Goal: Information Seeking & Learning: Learn about a topic

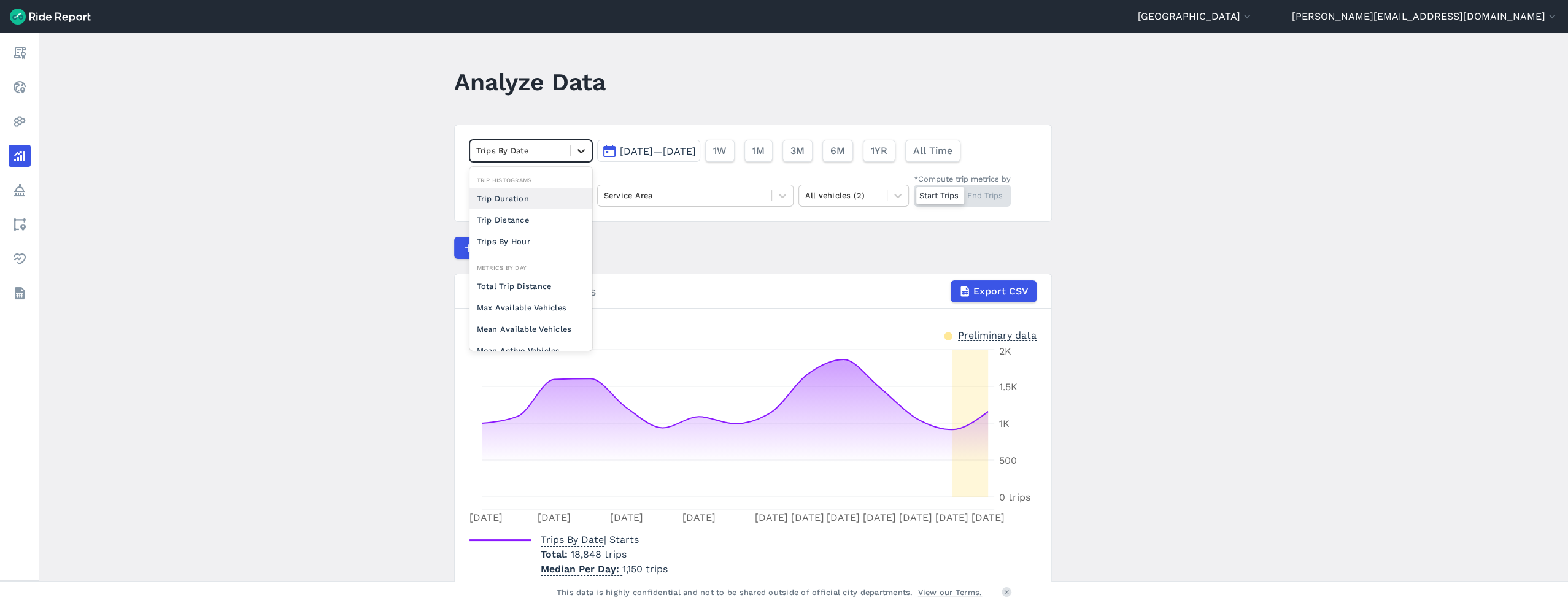
click at [572, 155] on div at bounding box center [581, 151] width 21 height 21
click at [585, 103] on div "Analyze Data" at bounding box center [537, 86] width 166 height 47
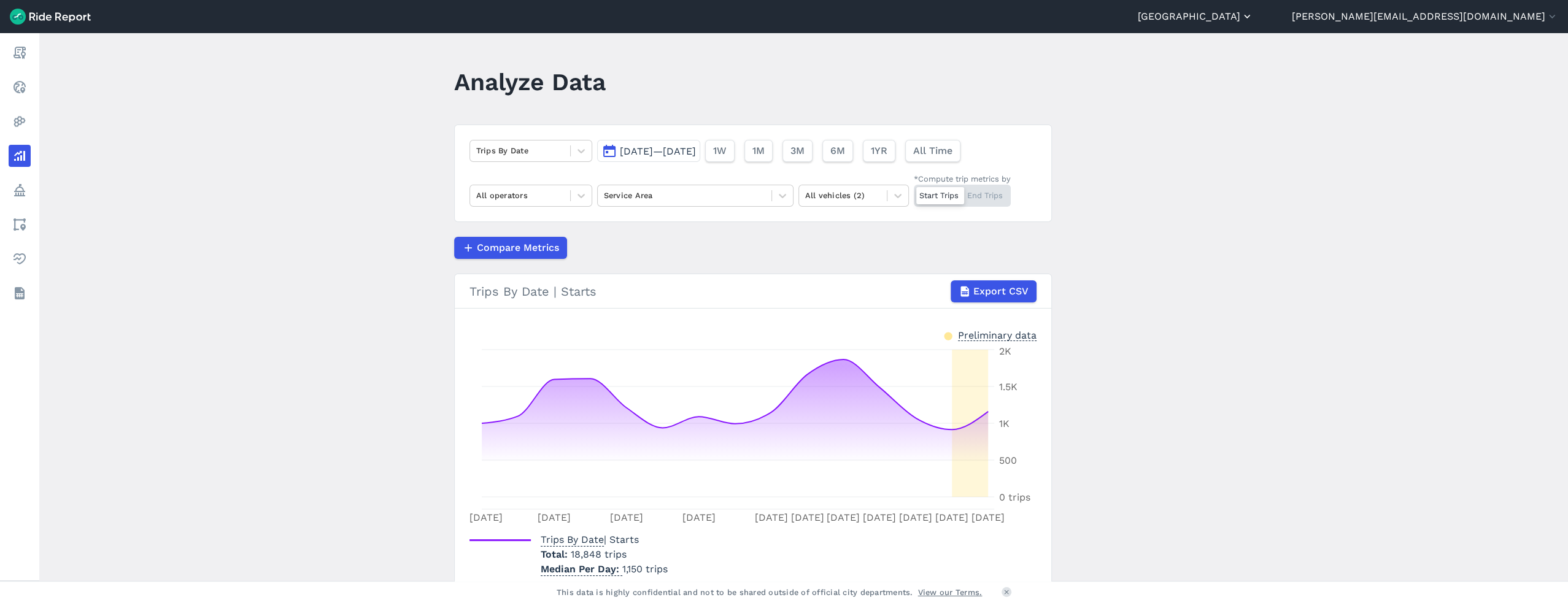
click at [1253, 12] on button "[GEOGRAPHIC_DATA]" at bounding box center [1195, 16] width 116 height 14
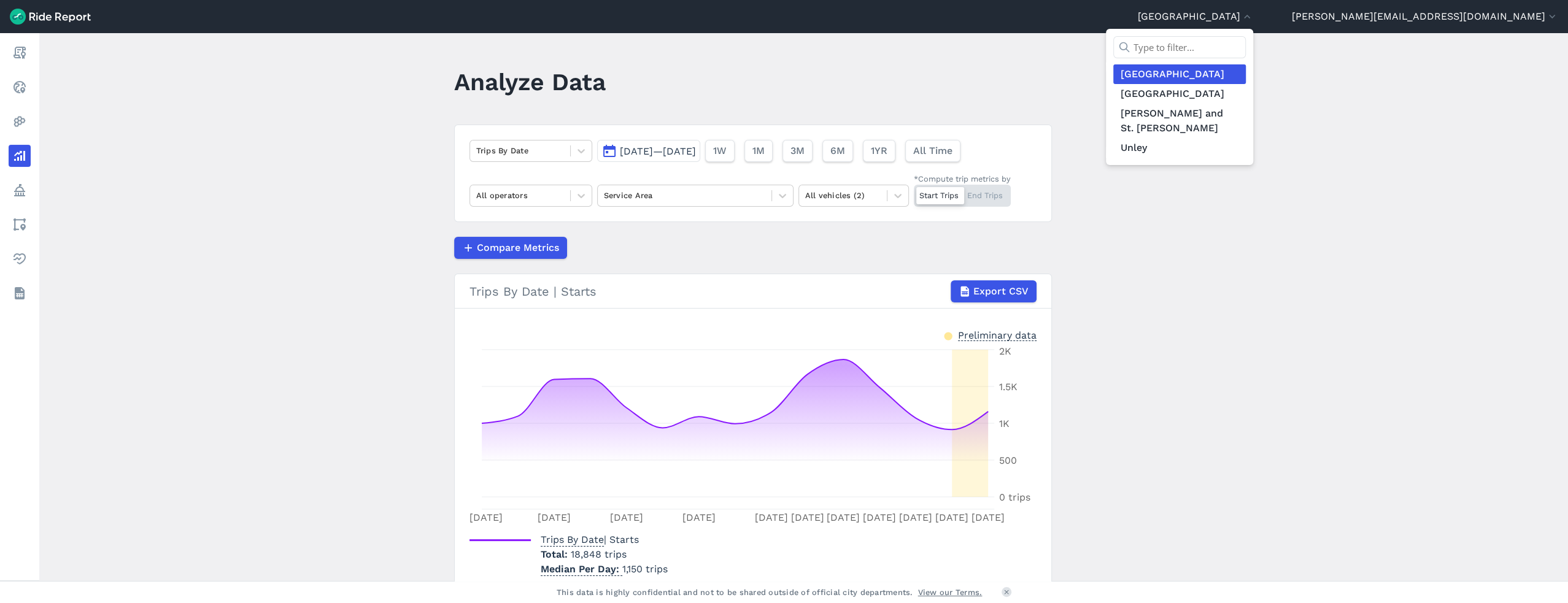
click at [1245, 80] on link "[GEOGRAPHIC_DATA]" at bounding box center [1179, 74] width 132 height 19
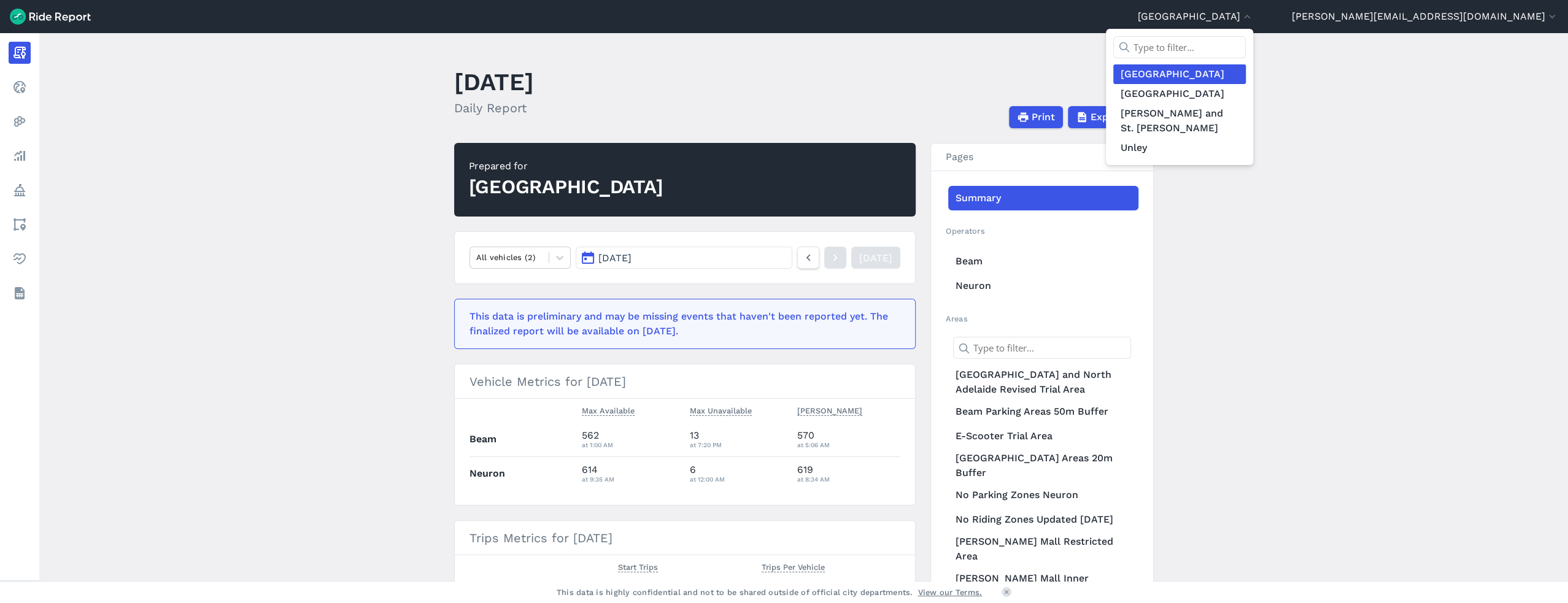
click at [8, 157] on div at bounding box center [784, 301] width 1568 height 603
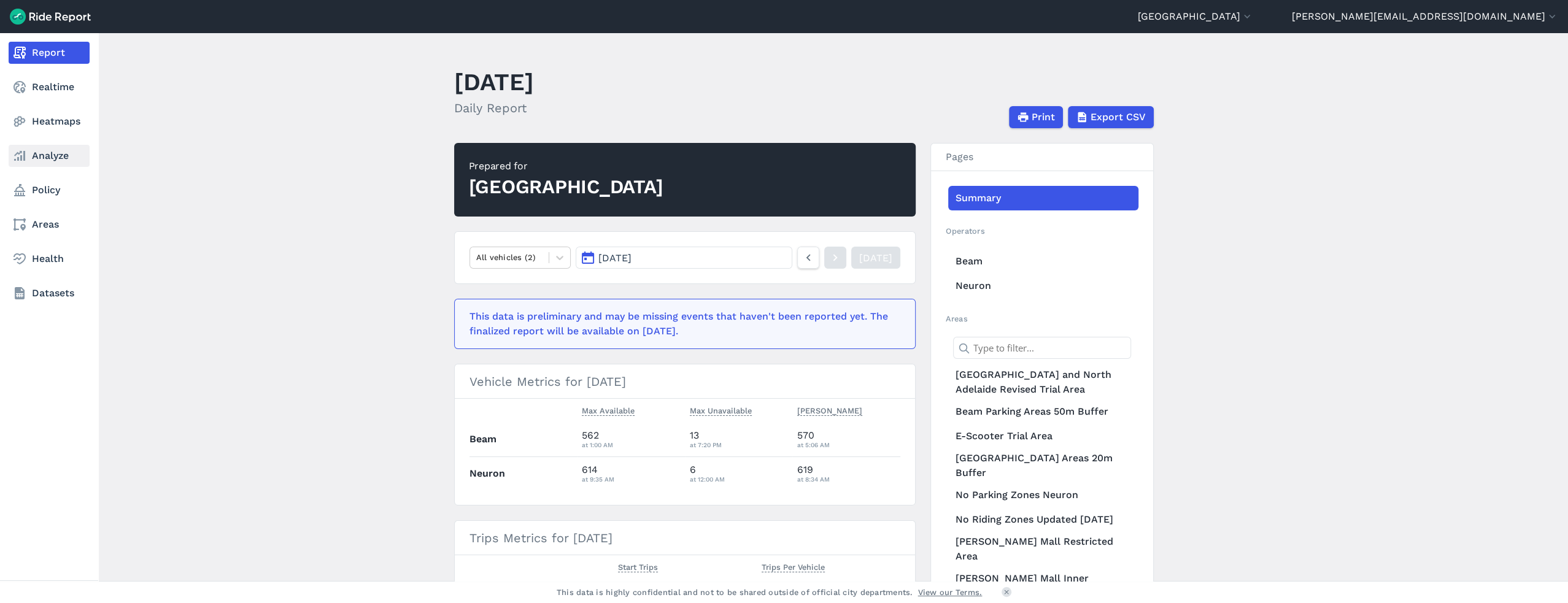
click at [33, 157] on link "Analyze" at bounding box center [49, 156] width 81 height 22
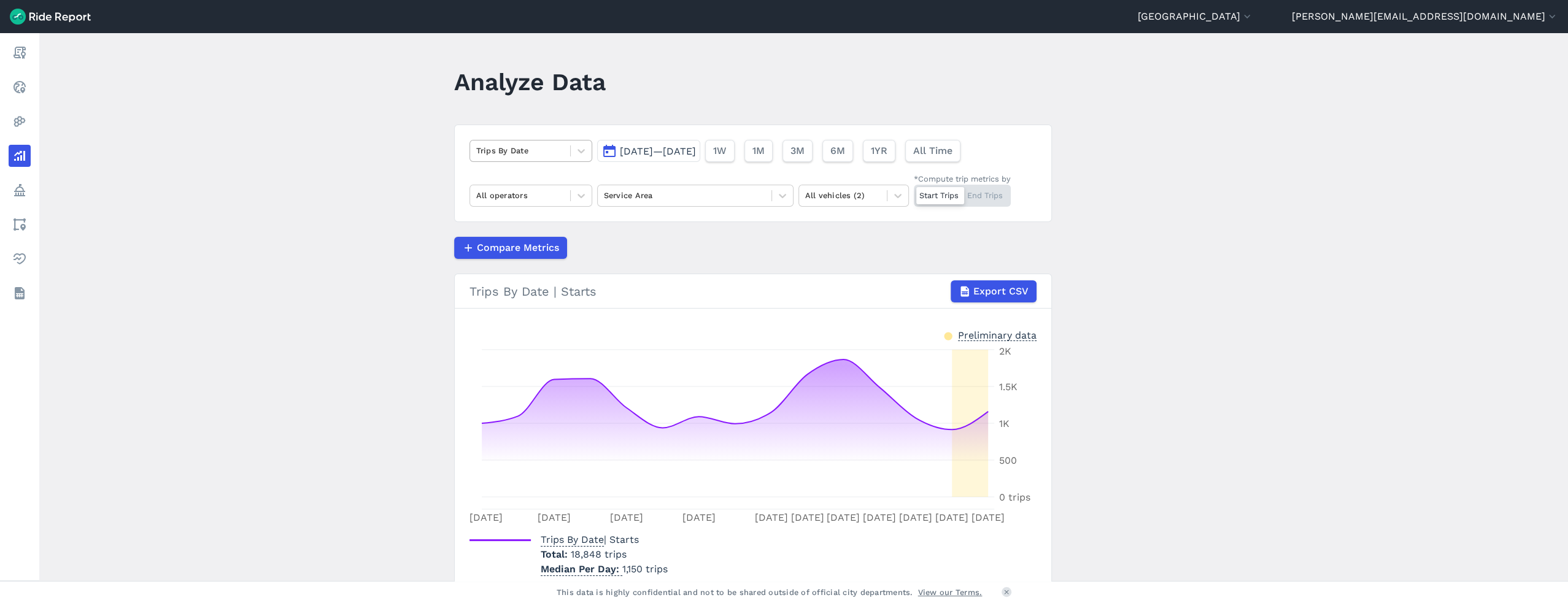
click at [545, 151] on div at bounding box center [519, 151] width 88 height 14
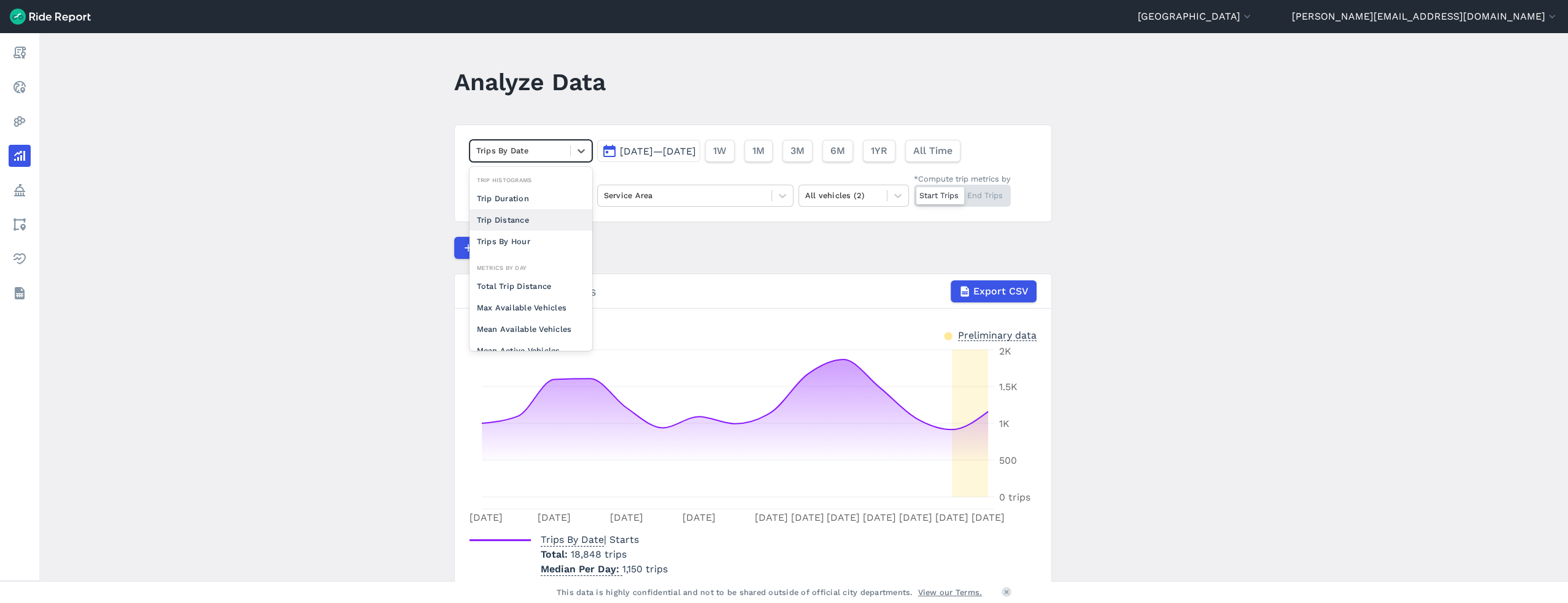
click at [527, 210] on div "Trip Distance" at bounding box center [531, 220] width 123 height 22
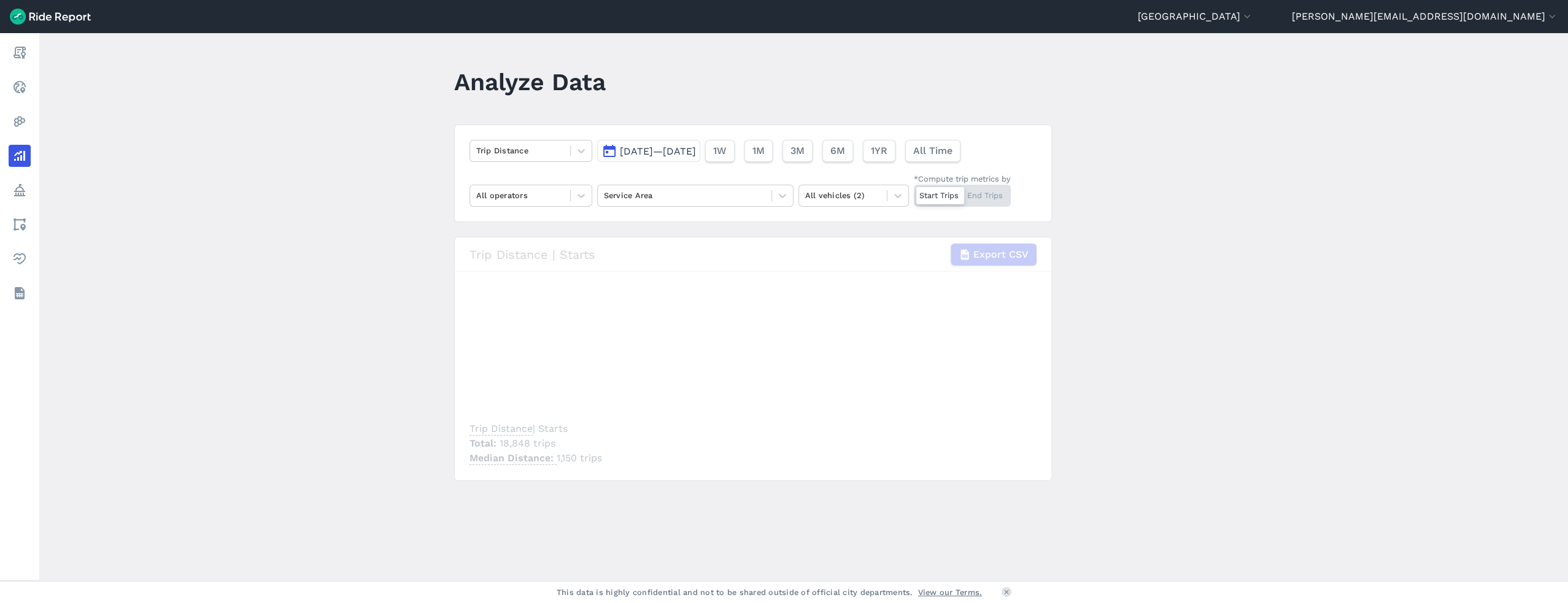
click at [553, 163] on div "Trip Distance [DATE]—[DATE] 1W 1M 3M 6M 1YR All Time All operators Service Area…" at bounding box center [753, 173] width 597 height 98
click at [555, 157] on div at bounding box center [519, 151] width 88 height 14
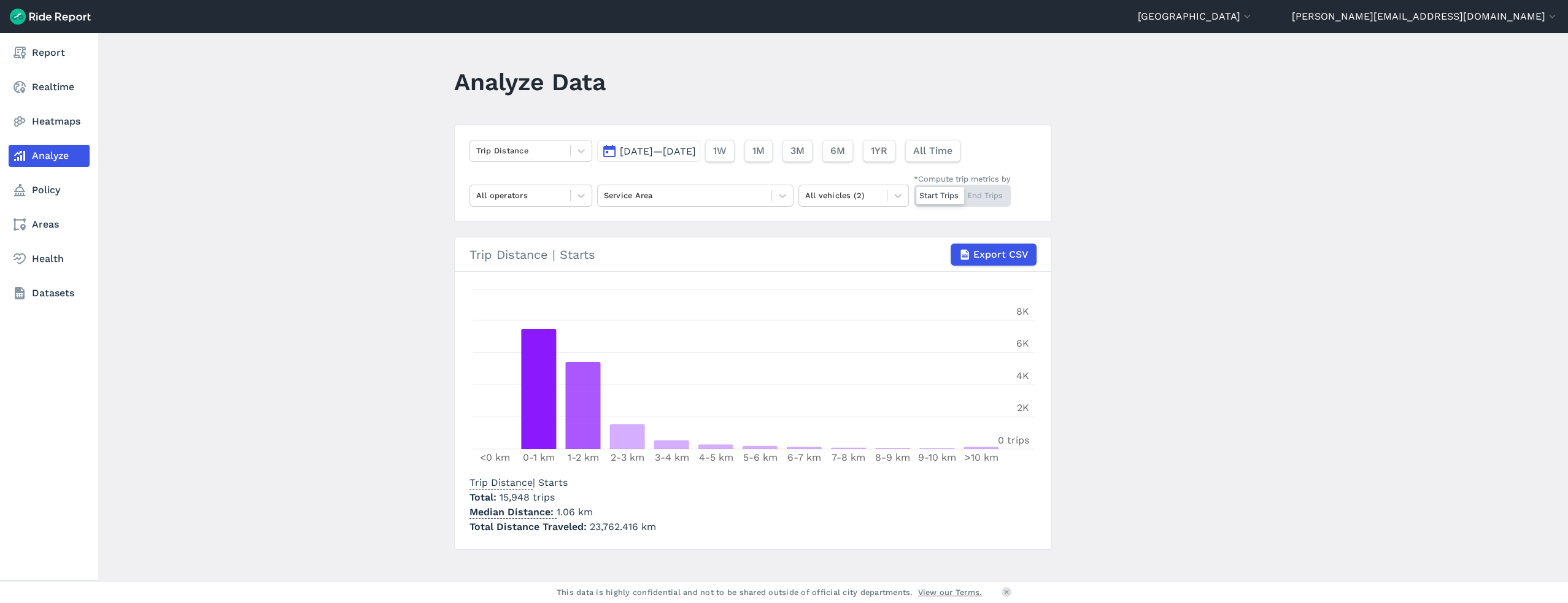
click at [40, 158] on link "Analyze" at bounding box center [49, 156] width 81 height 22
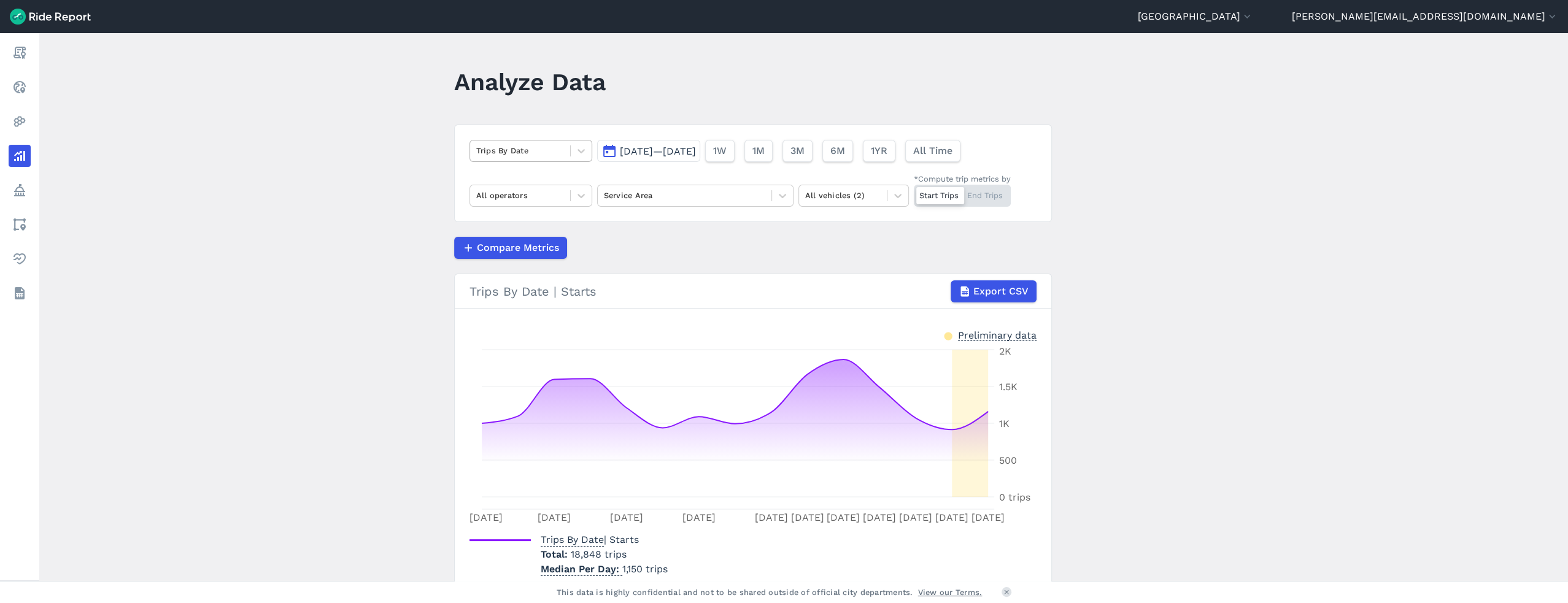
click at [525, 155] on div at bounding box center [519, 151] width 88 height 14
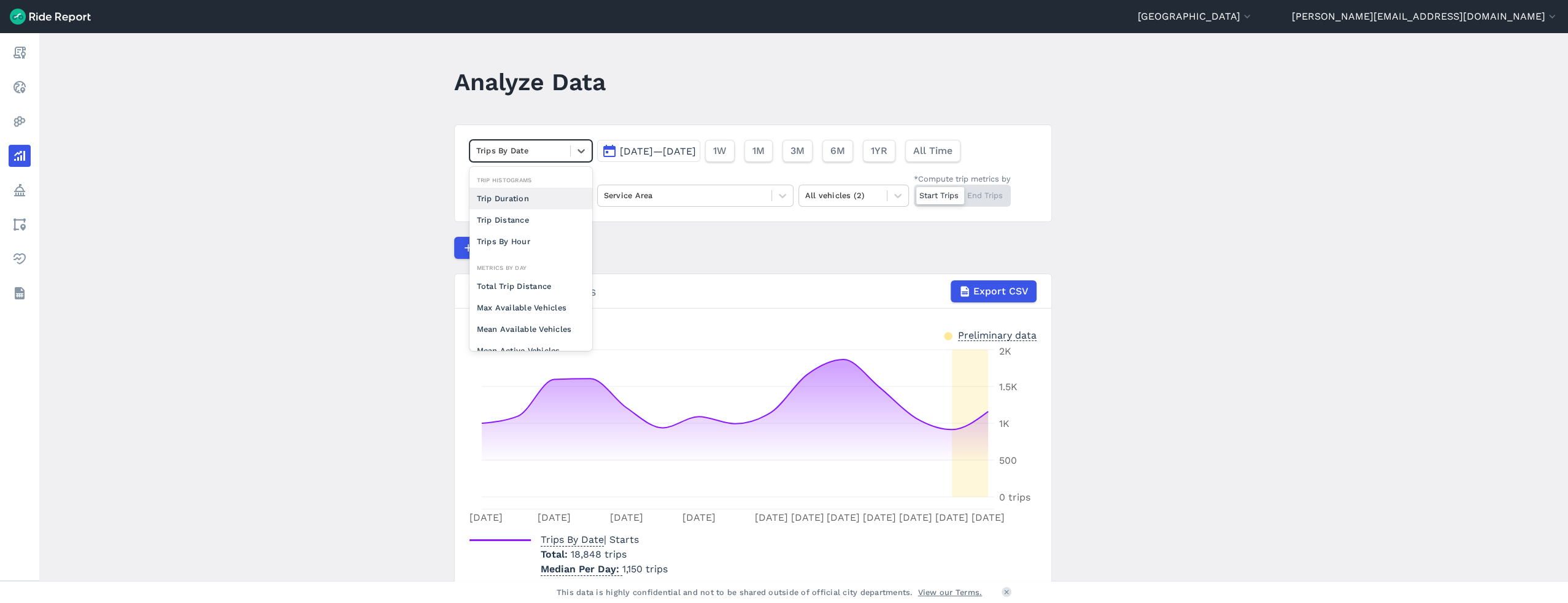
click at [358, 88] on main "Analyze Data option Trip Duration focused, 0 of 2. 10 results available. Use Up…" at bounding box center [804, 307] width 1529 height 548
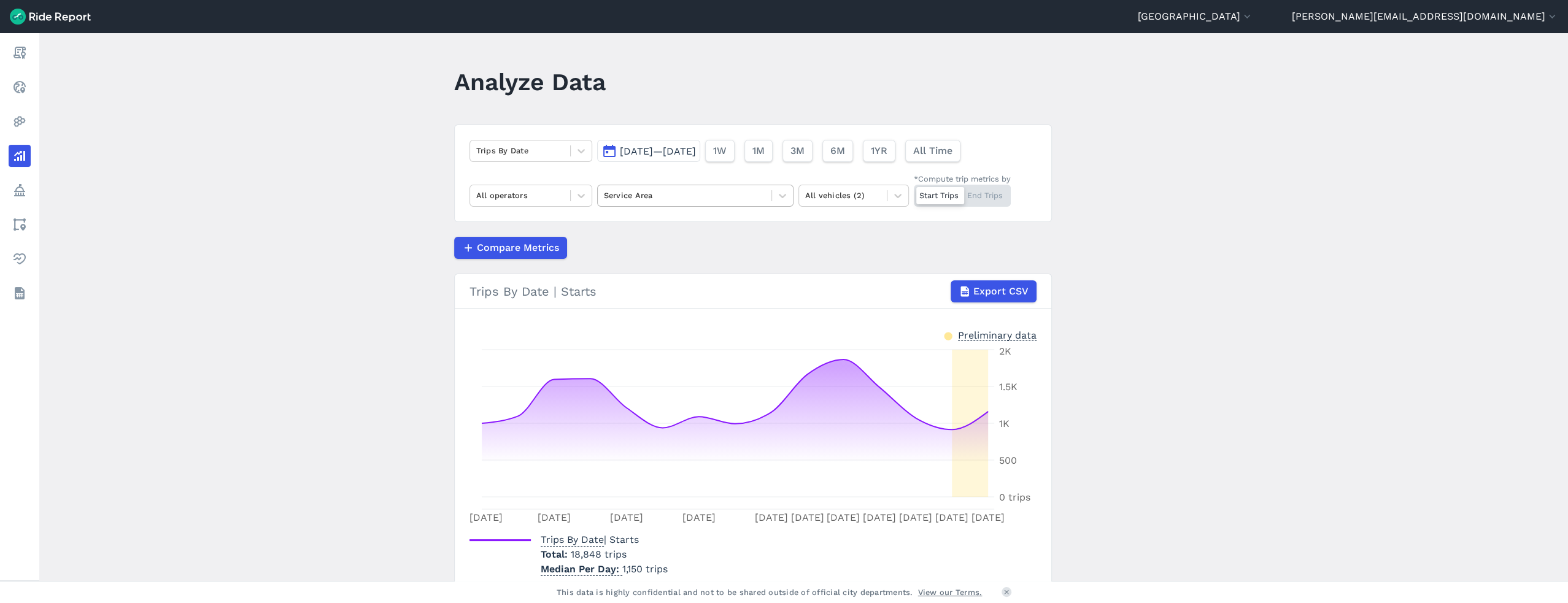
click at [678, 191] on div at bounding box center [684, 196] width 161 height 14
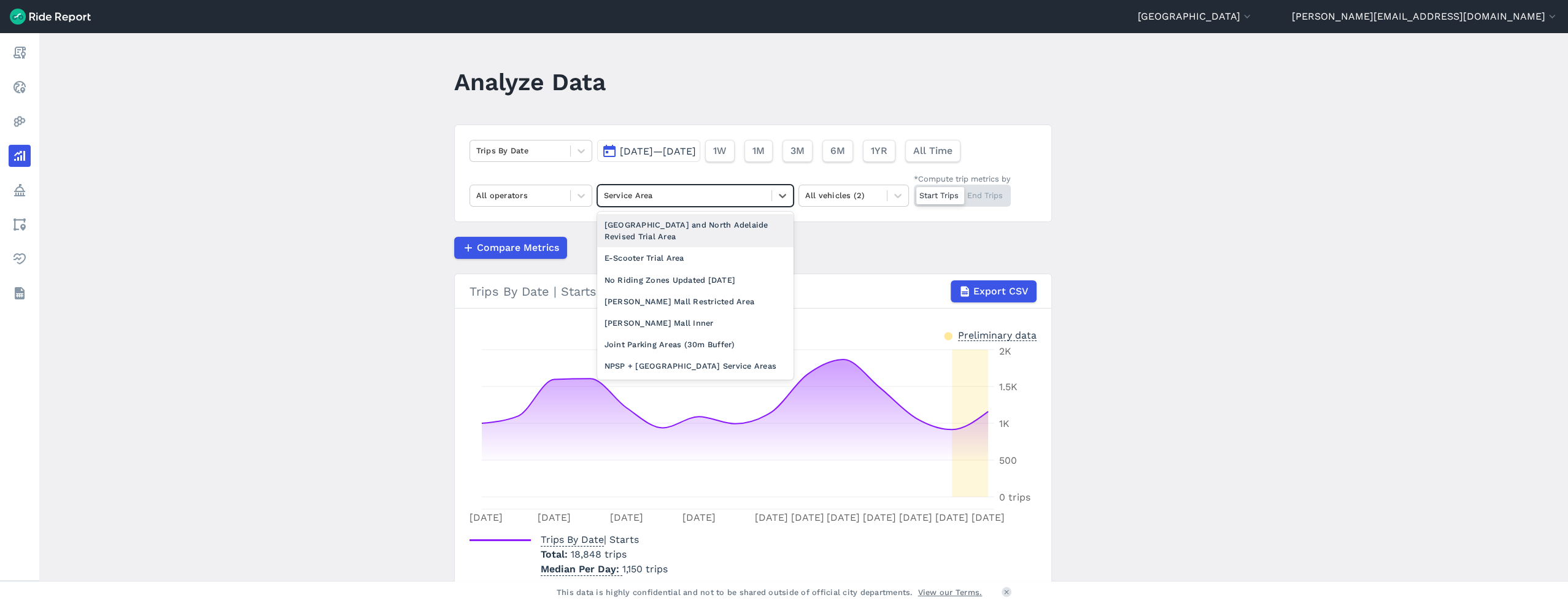
click at [665, 230] on div "[GEOGRAPHIC_DATA] and North Adelaide Revised Trial Area" at bounding box center [695, 230] width 197 height 33
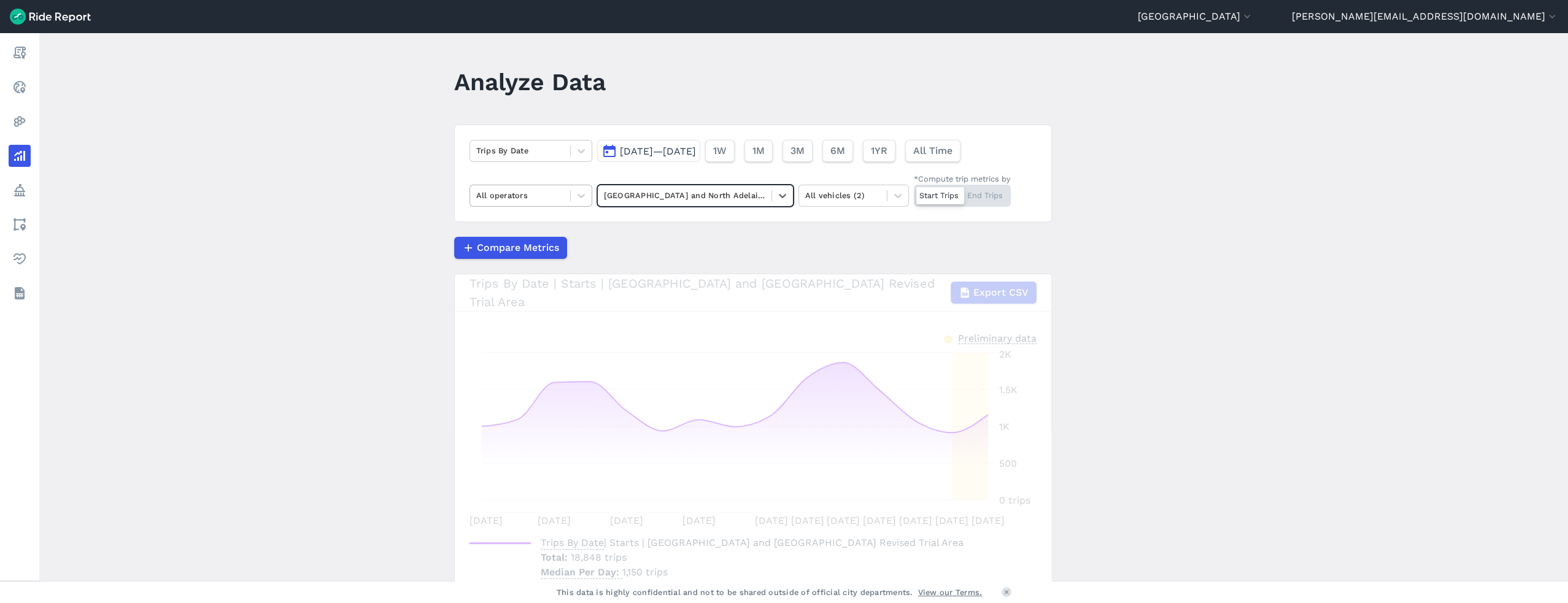
click at [529, 195] on div at bounding box center [519, 196] width 88 height 14
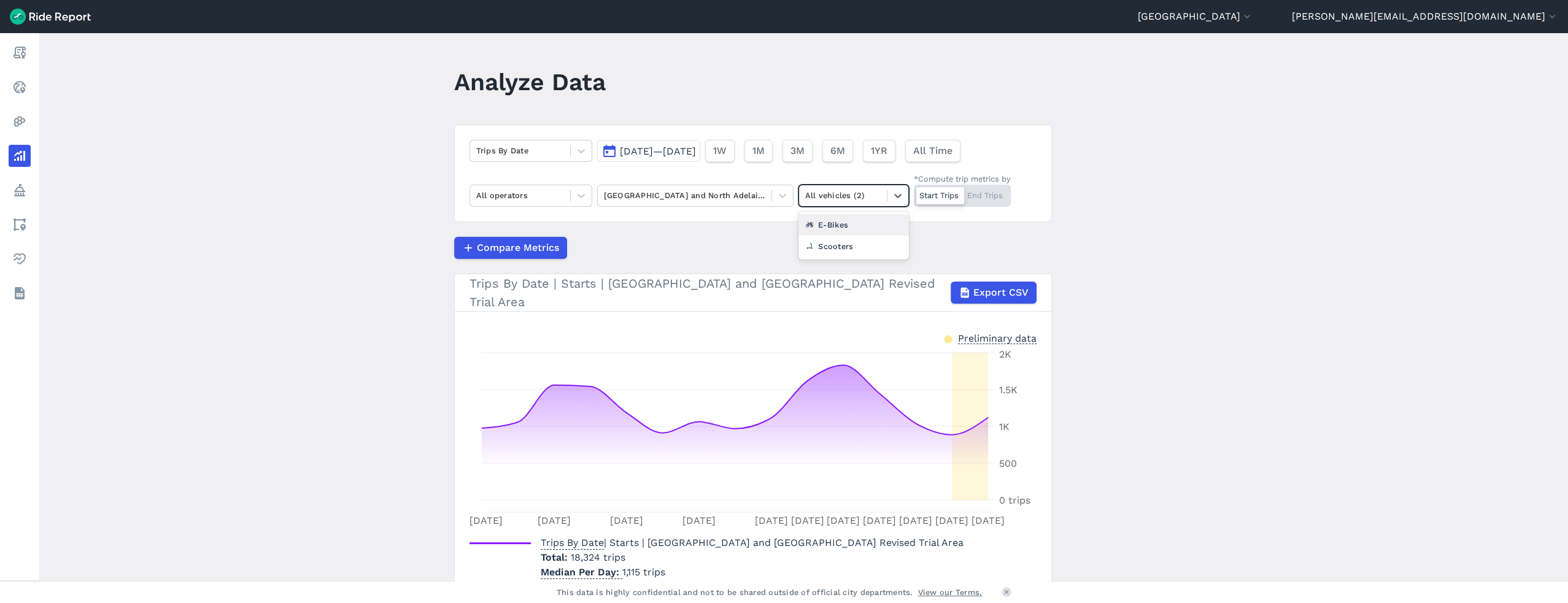
click at [875, 201] on div at bounding box center [843, 196] width 75 height 14
click at [358, 309] on main "Analyze Data Trips By Date [DATE]—[DATE] 1W 1M 3M 6M 1YR All Time All operators…" at bounding box center [804, 307] width 1529 height 548
click at [696, 149] on span "[DATE]—[DATE]" at bounding box center [658, 151] width 76 height 12
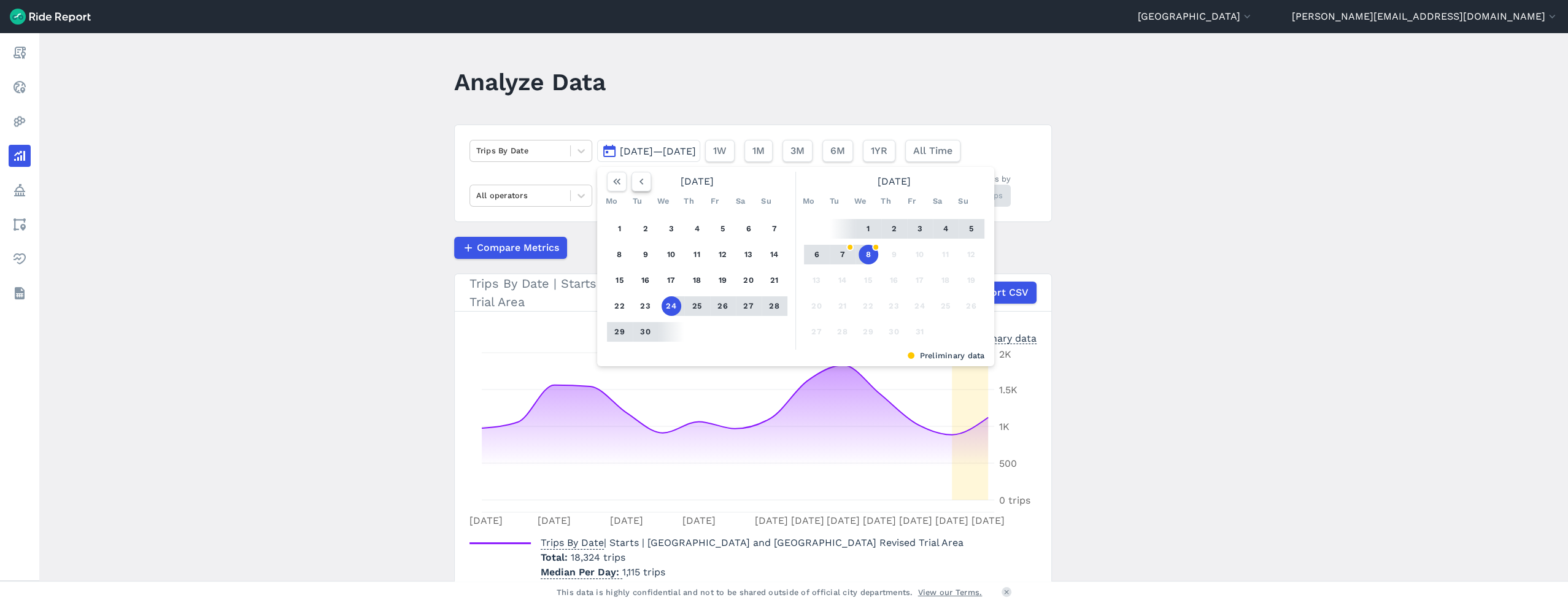
click at [635, 179] on icon "button" at bounding box center [641, 181] width 12 height 12
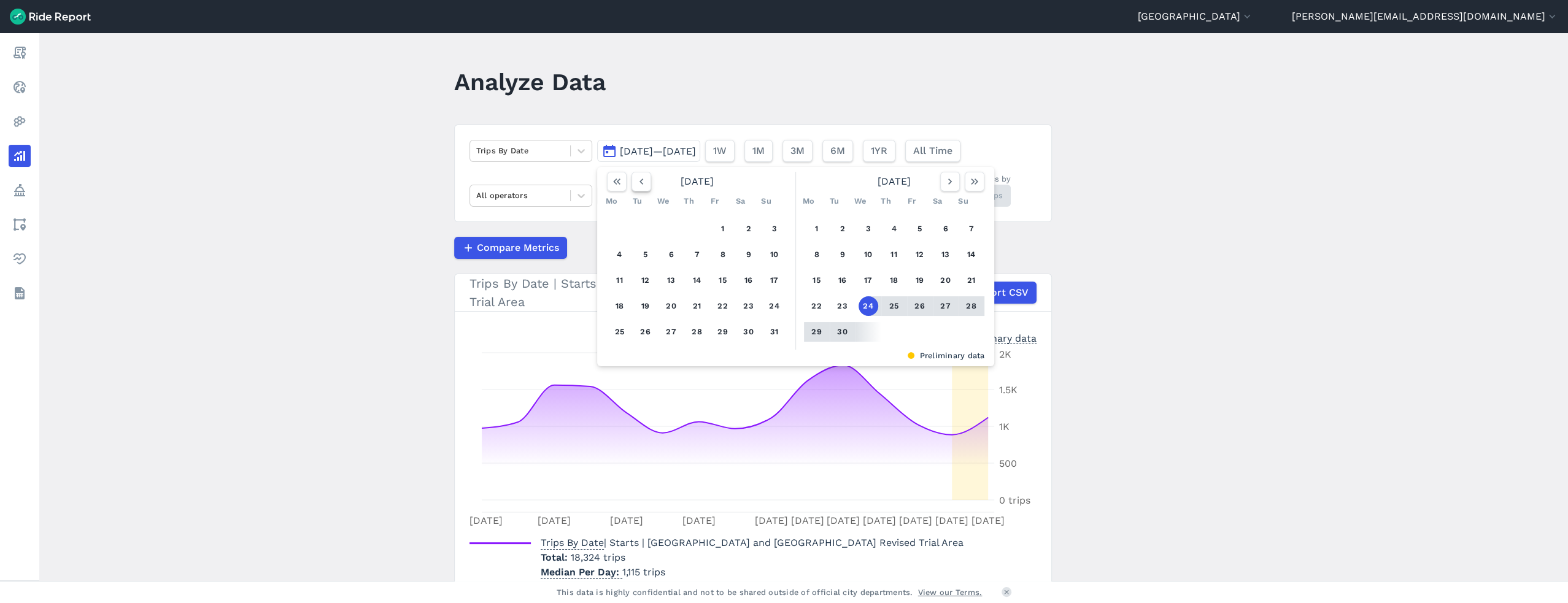
click at [646, 181] on button "button" at bounding box center [641, 181] width 19 height 19
click at [643, 230] on button "1" at bounding box center [646, 229] width 19 height 19
click at [950, 181] on icon "button" at bounding box center [949, 181] width 12 height 12
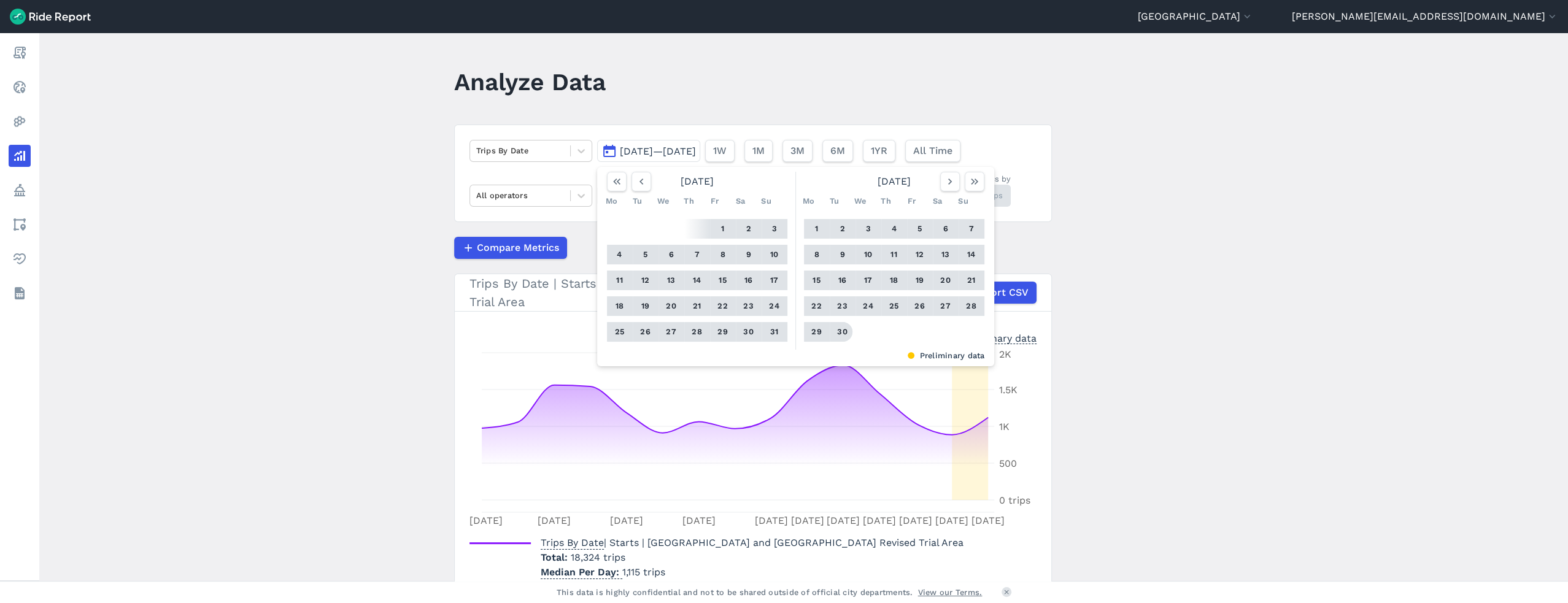
click at [837, 335] on button "30" at bounding box center [842, 332] width 19 height 19
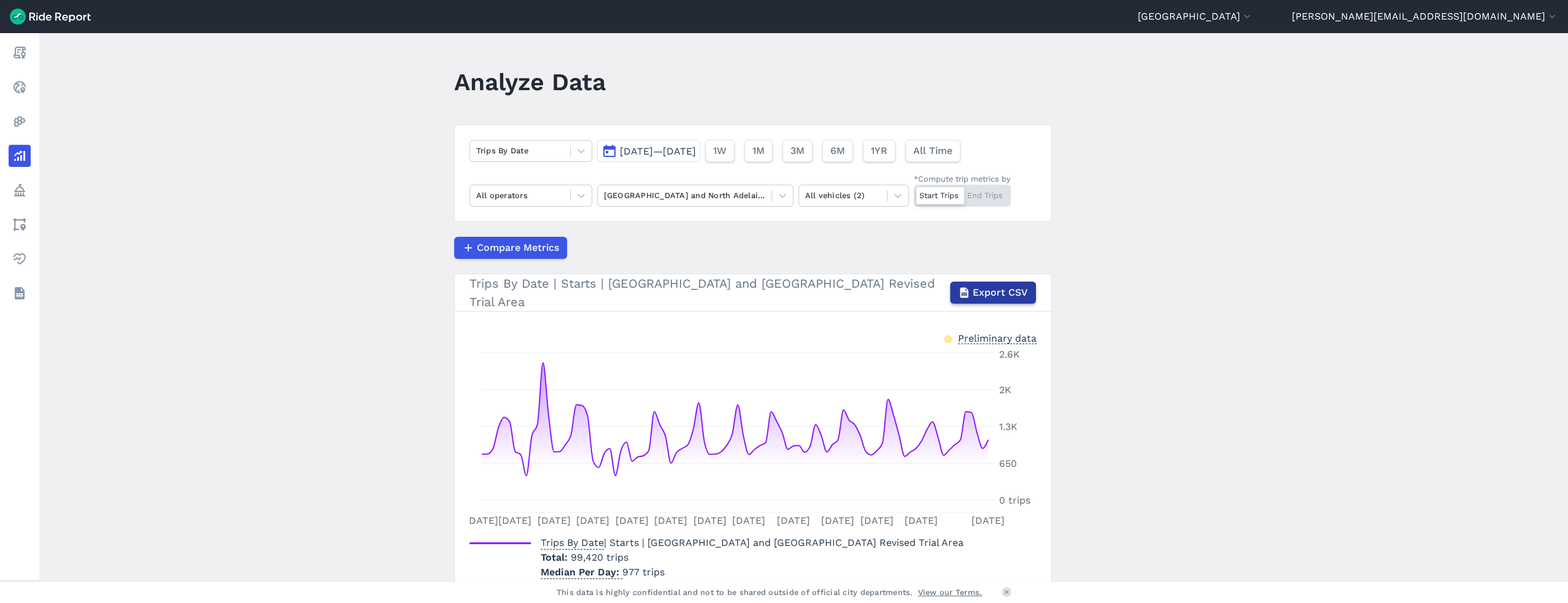
click at [969, 294] on icon "button" at bounding box center [963, 292] width 12 height 12
